Goal: Find specific page/section: Find specific page/section

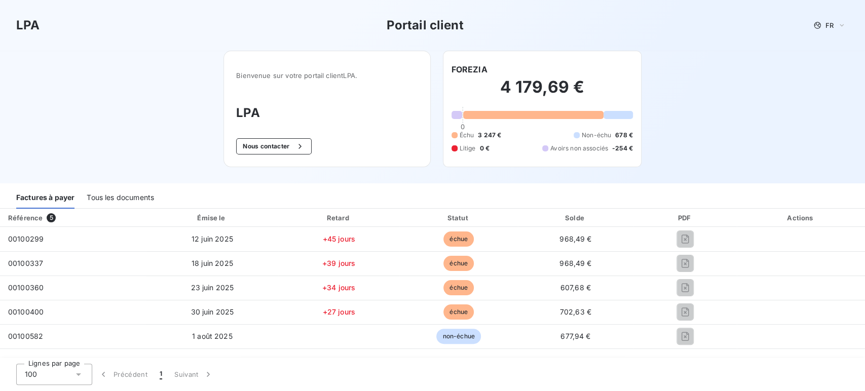
scroll to position [113, 0]
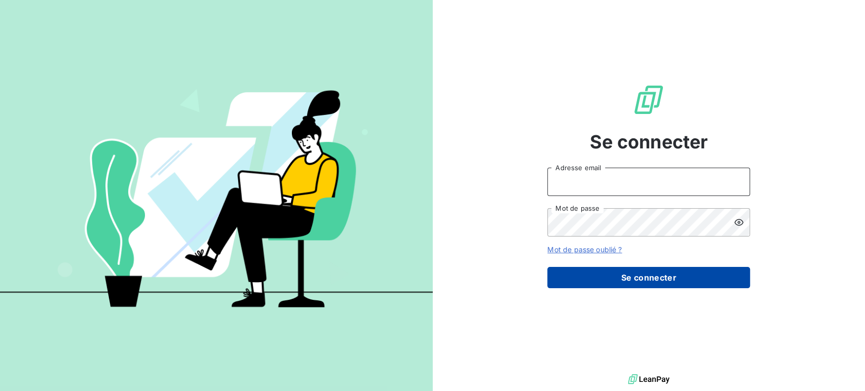
type input "[EMAIL_ADDRESS][DOMAIN_NAME]"
click at [638, 277] on button "Se connecter" at bounding box center [648, 277] width 203 height 21
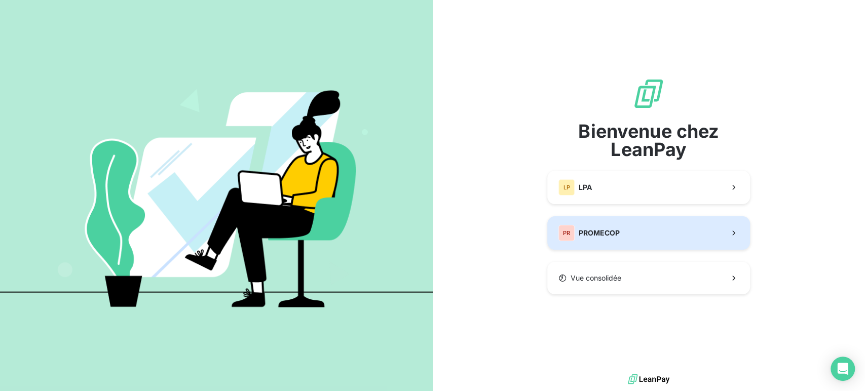
click at [637, 234] on button "PR PROMECOP" at bounding box center [648, 232] width 203 height 33
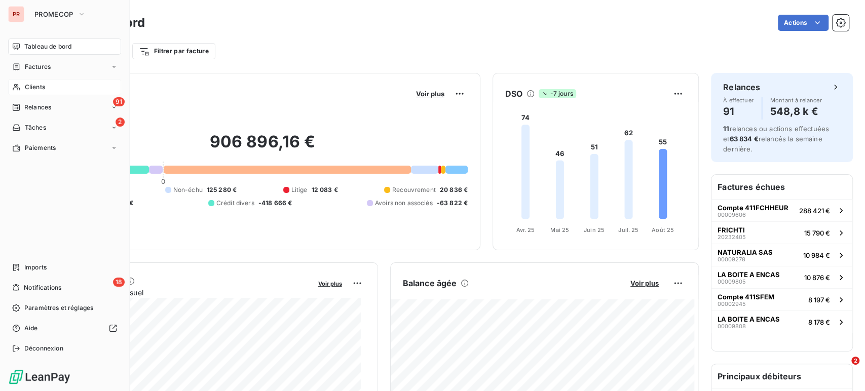
click at [48, 86] on div "Clients" at bounding box center [64, 87] width 113 height 16
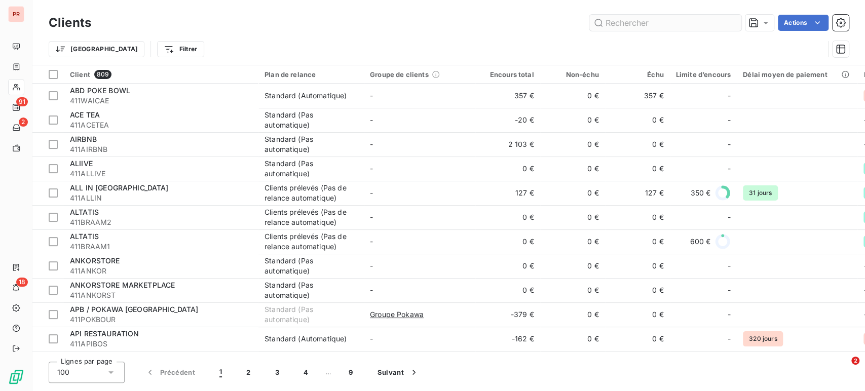
click at [632, 23] on input "text" at bounding box center [666, 23] width 152 height 16
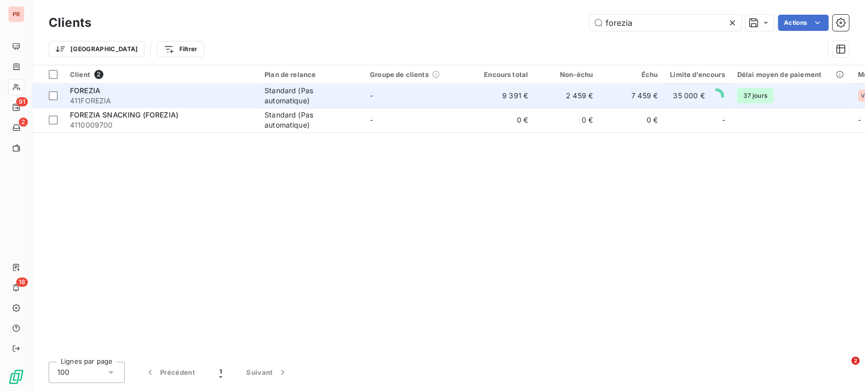
type input "forezia"
click at [291, 84] on td "Standard (Pas automatique)" at bounding box center [311, 96] width 105 height 24
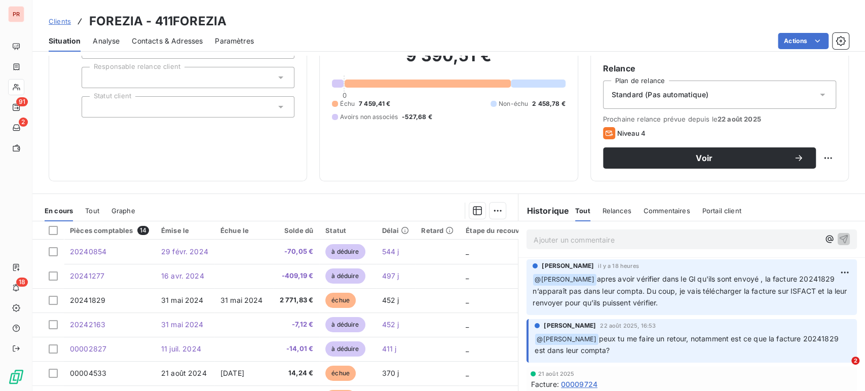
scroll to position [113, 0]
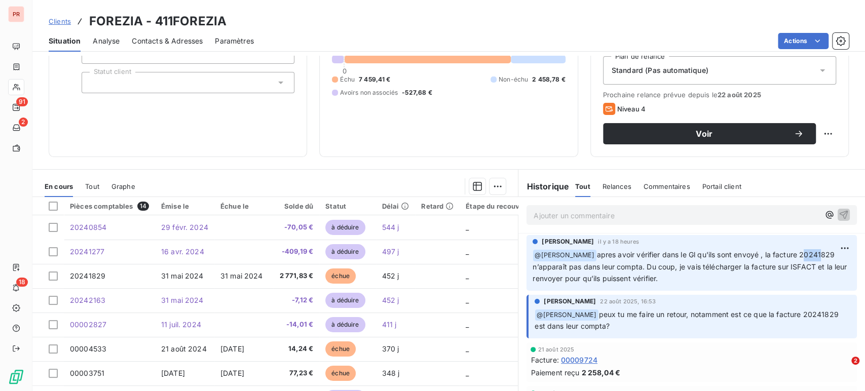
drag, startPoint x: 796, startPoint y: 254, endPoint x: 811, endPoint y: 249, distance: 15.5
click at [811, 249] on p "﻿ @ David Serratrice apres avoir vérifier dans le Gl qu'ils sont envoyé , la fa…" at bounding box center [692, 266] width 318 height 35
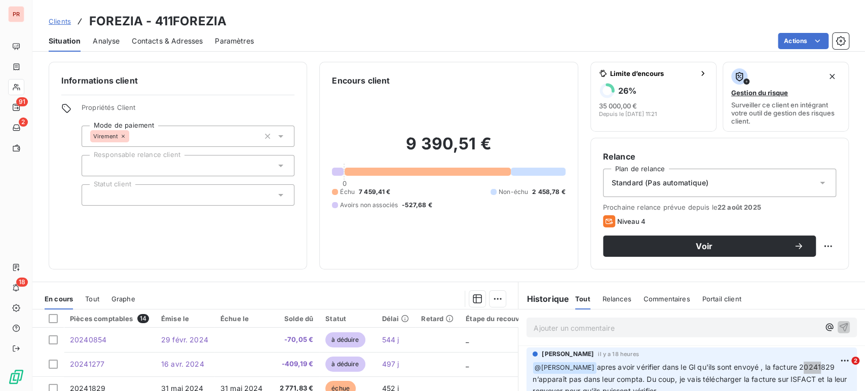
scroll to position [143, 0]
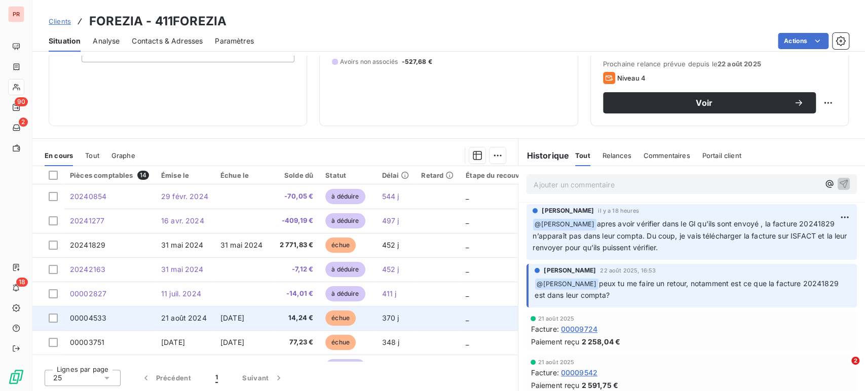
click at [214, 317] on td "20 sept. 2024" at bounding box center [243, 318] width 59 height 24
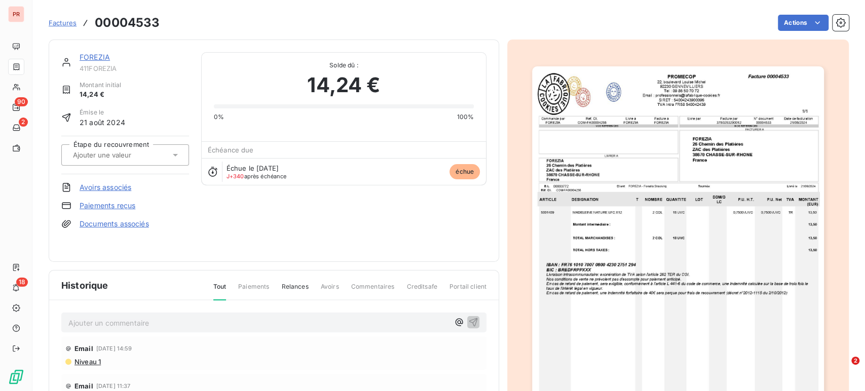
click at [608, 201] on img "button" at bounding box center [677, 272] width 291 height 413
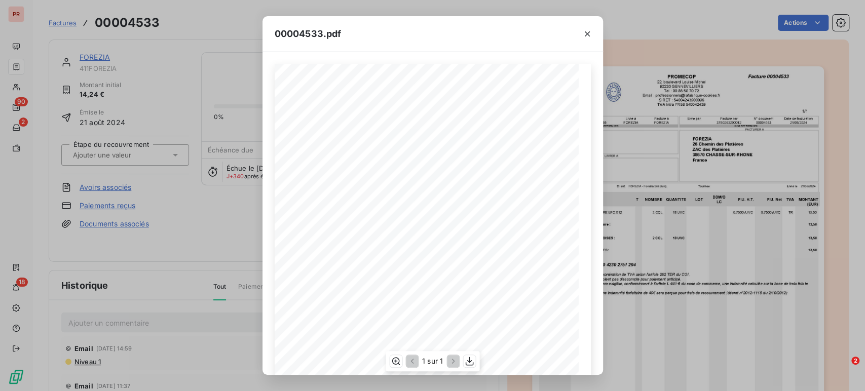
click at [336, 189] on span at bounding box center [343, 189] width 51 height 4
click at [591, 30] on icon "button" at bounding box center [587, 34] width 10 height 10
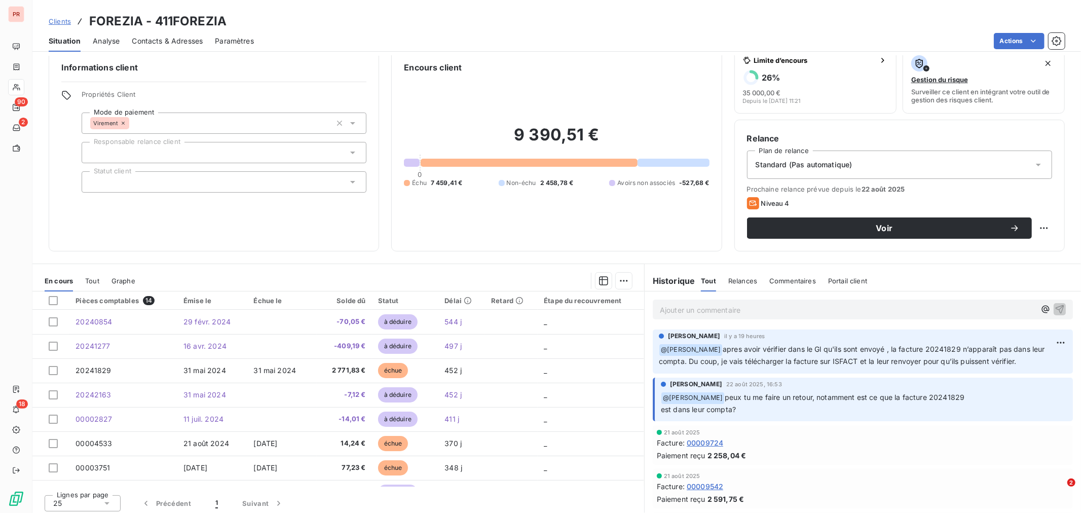
scroll to position [17, 0]
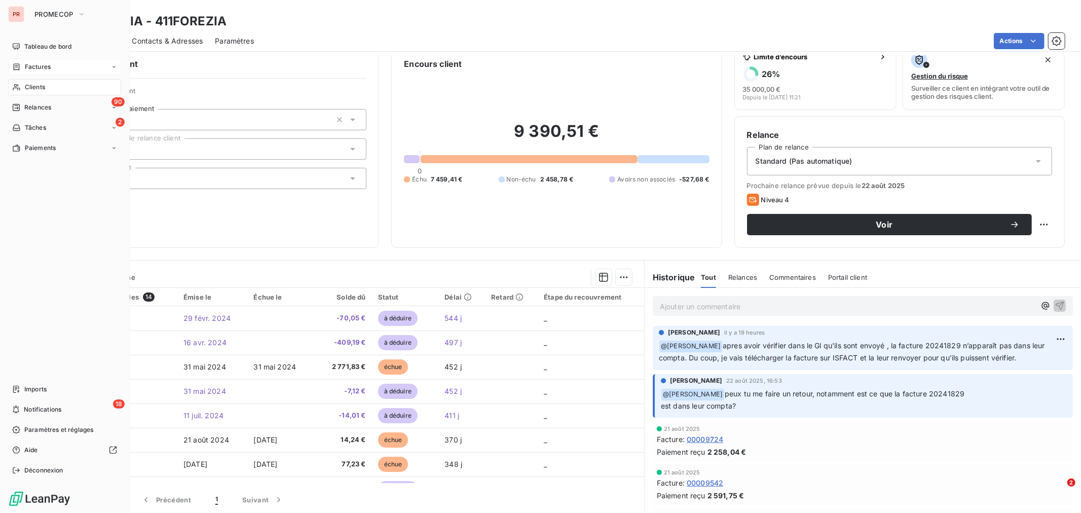
click at [51, 68] on div "Factures" at bounding box center [64, 67] width 113 height 16
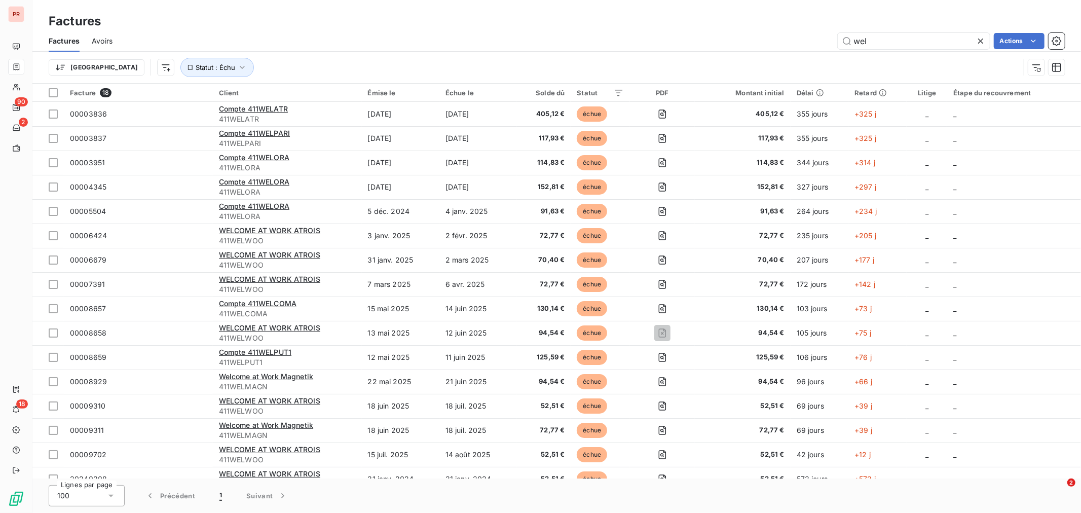
drag, startPoint x: 882, startPoint y: 36, endPoint x: 821, endPoint y: 39, distance: 60.9
click at [821, 39] on div "wel Actions" at bounding box center [595, 41] width 940 height 16
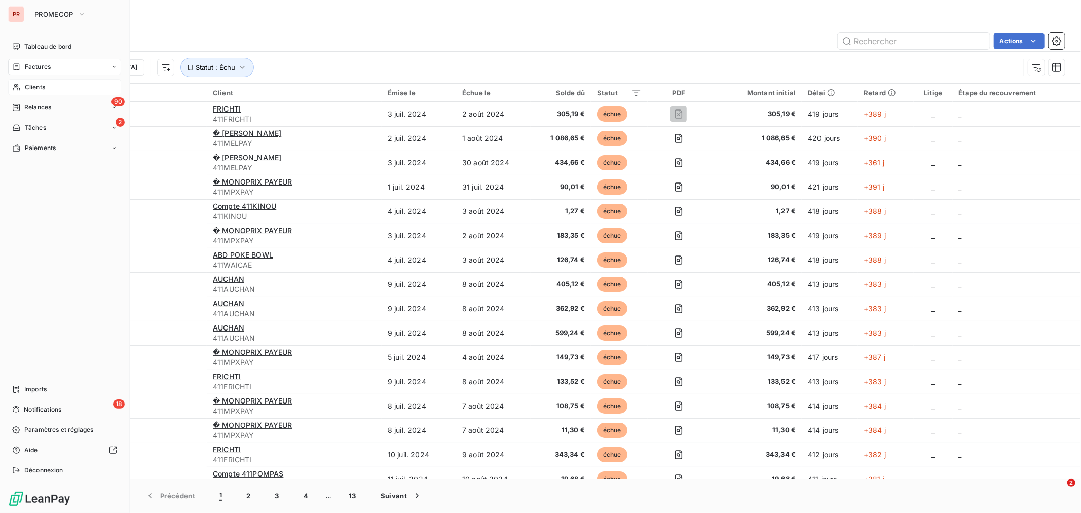
click at [34, 83] on span "Clients" at bounding box center [35, 87] width 20 height 9
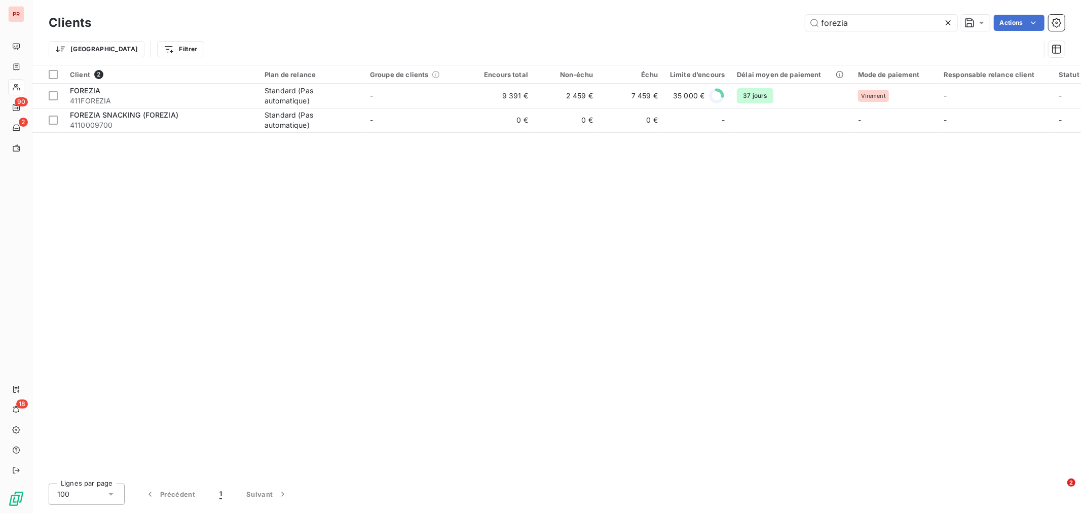
drag, startPoint x: 870, startPoint y: 25, endPoint x: 782, endPoint y: 26, distance: 88.2
click at [782, 26] on div "forezia Actions" at bounding box center [584, 23] width 962 height 16
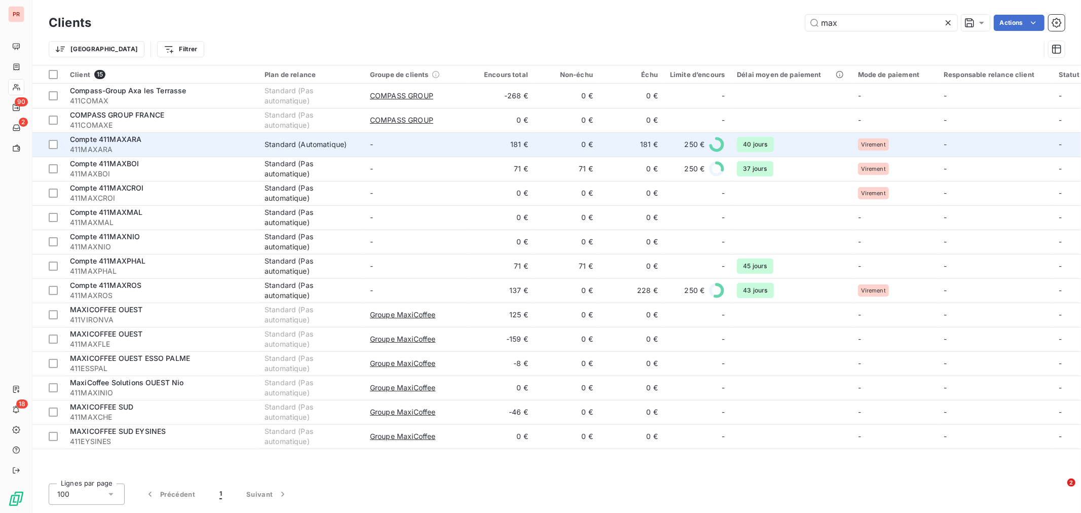
type input "max"
click at [161, 138] on div "Compte 411MAXARA" at bounding box center [161, 139] width 182 height 10
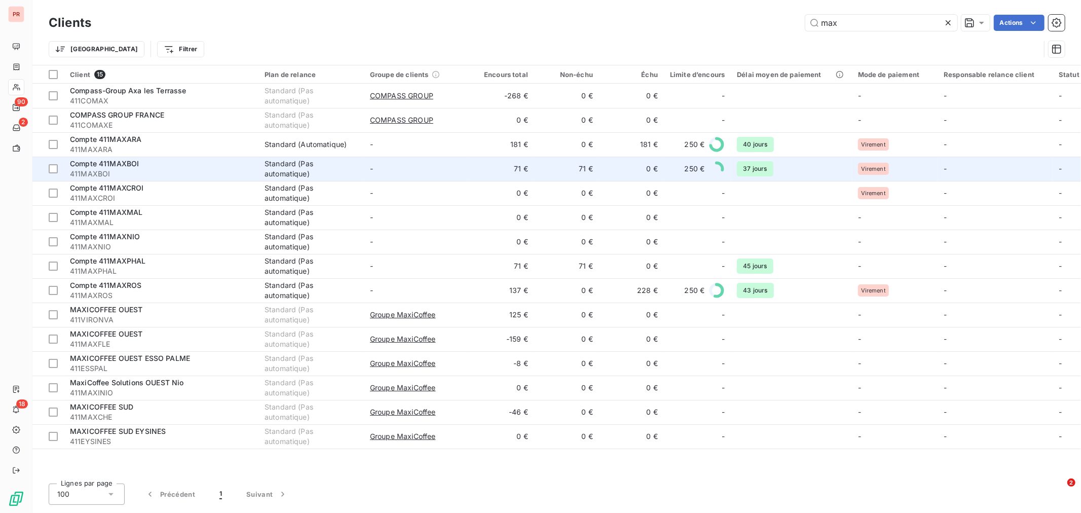
click at [338, 172] on div "Standard (Pas automatique)" at bounding box center [311, 169] width 93 height 20
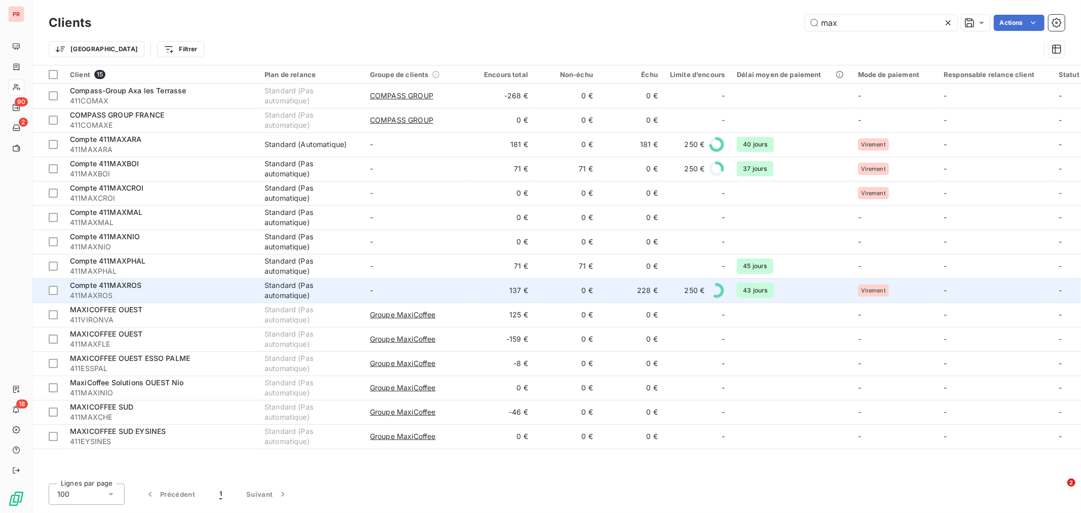
click at [372, 291] on span "-" at bounding box center [371, 290] width 3 height 9
